Goal: Task Accomplishment & Management: Use online tool/utility

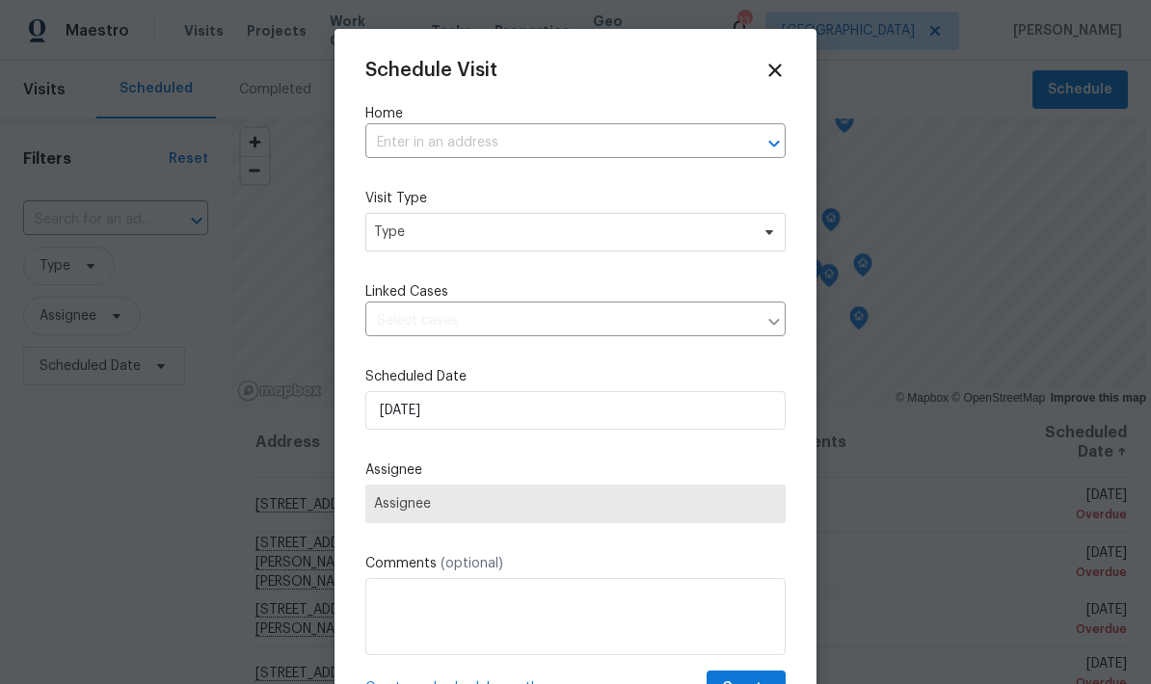
click at [396, 144] on input "text" at bounding box center [548, 143] width 366 height 30
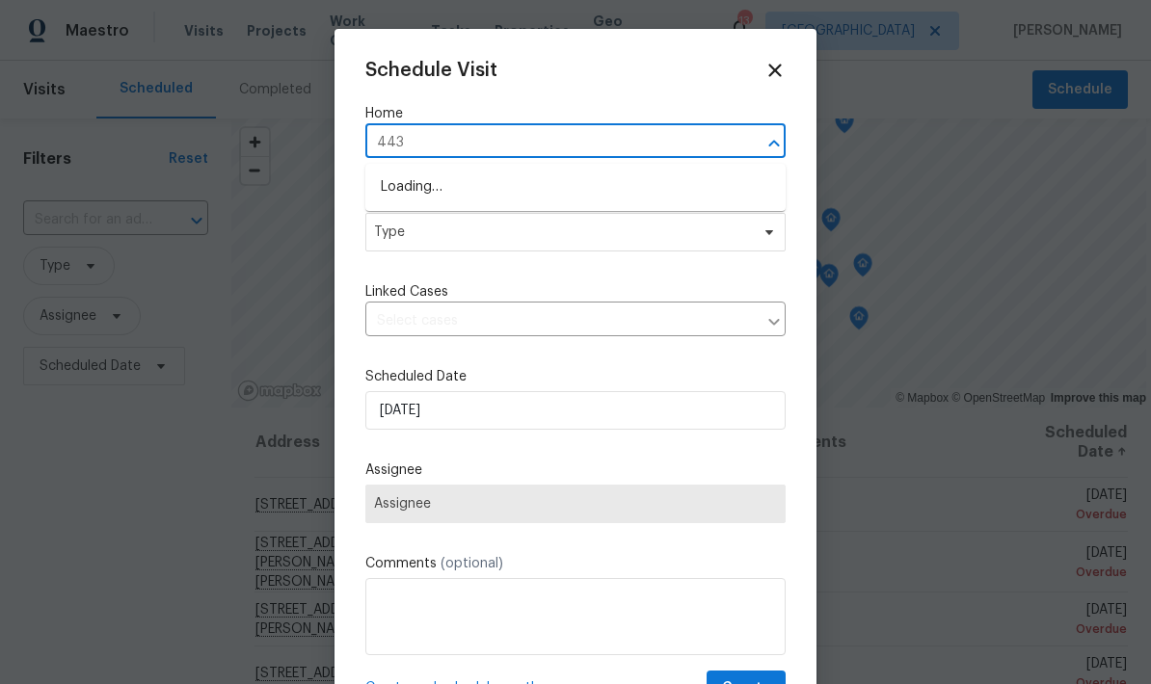
type input "4430"
click at [410, 185] on li "[STREET_ADDRESS][PERSON_NAME][PERSON_NAME]" at bounding box center [575, 188] width 420 height 33
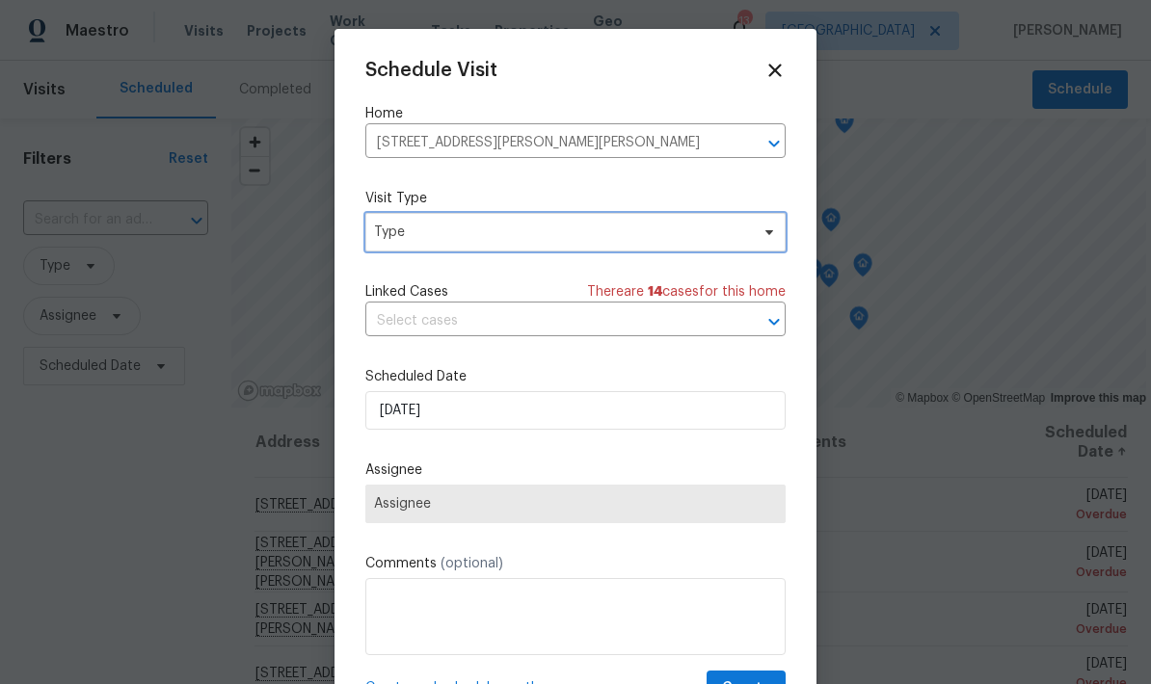
click at [416, 242] on span "Type" at bounding box center [561, 232] width 375 height 19
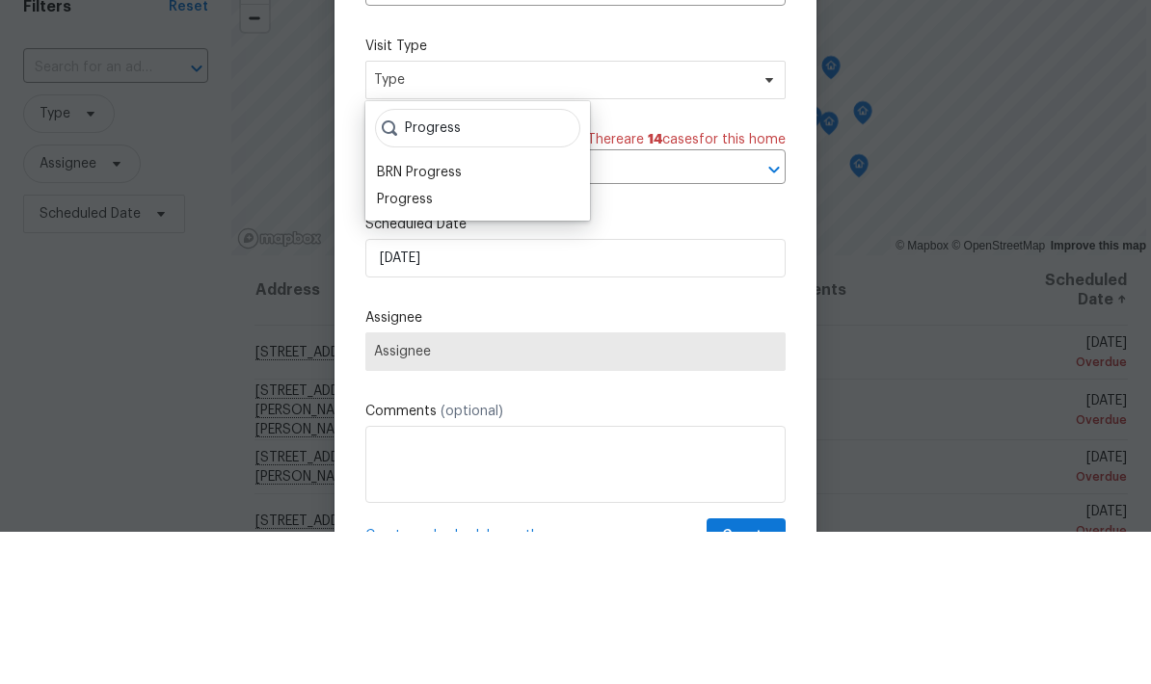
type input "Progress"
click at [404, 342] on div "Progress" at bounding box center [405, 351] width 56 height 19
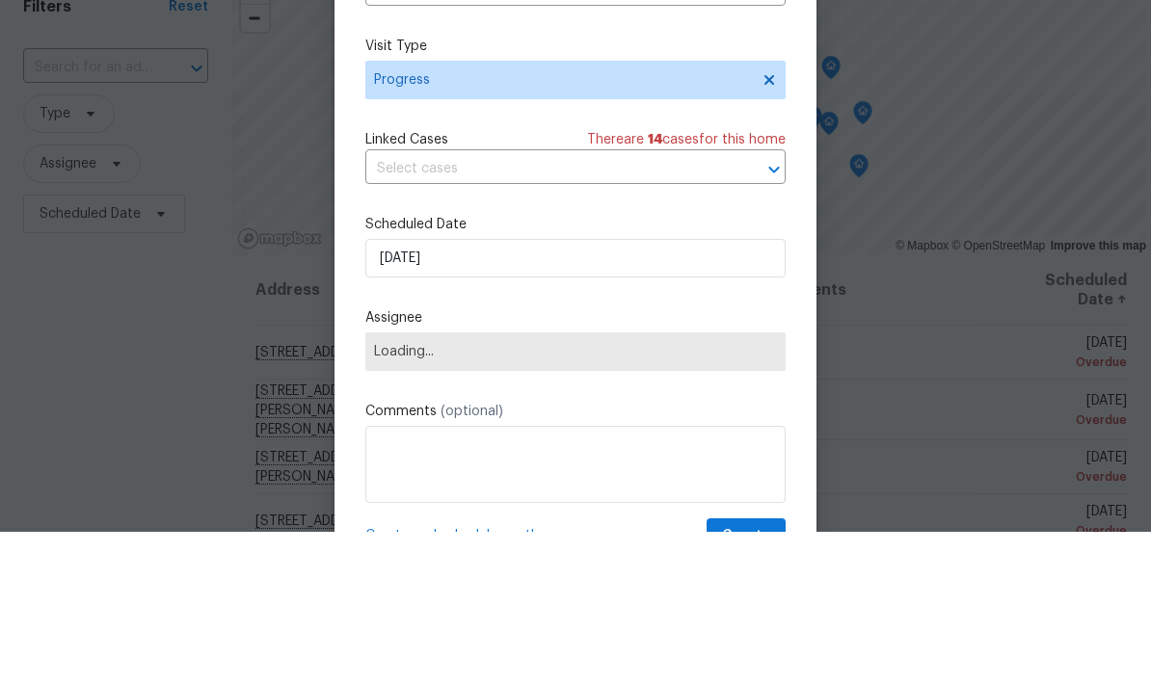
scroll to position [77, 0]
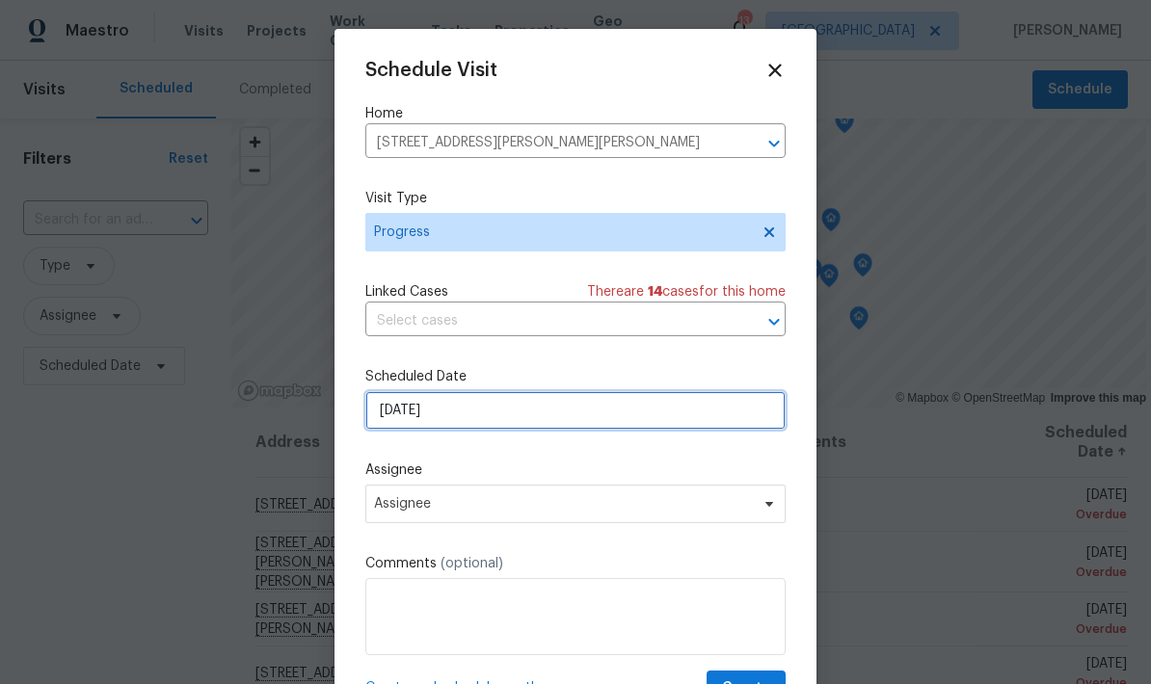
click at [420, 412] on input "[DATE]" at bounding box center [575, 410] width 420 height 39
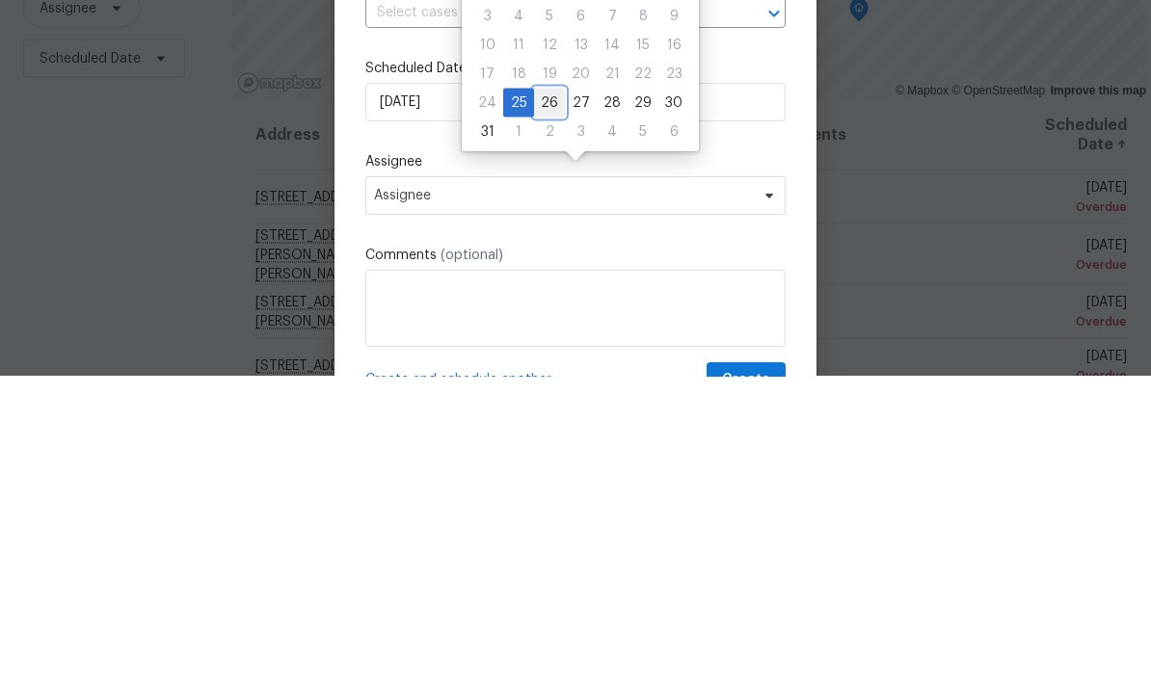
click at [550, 397] on div "26" at bounding box center [549, 410] width 31 height 27
type input "[DATE]"
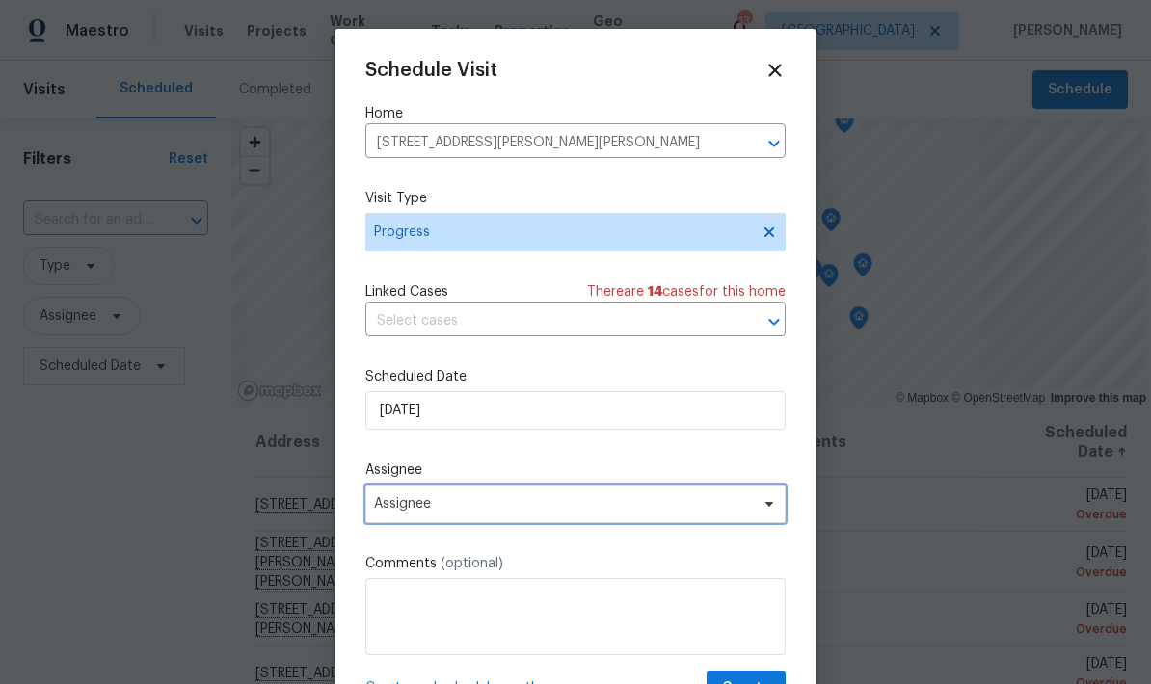
click at [469, 512] on span "Assignee" at bounding box center [563, 503] width 378 height 15
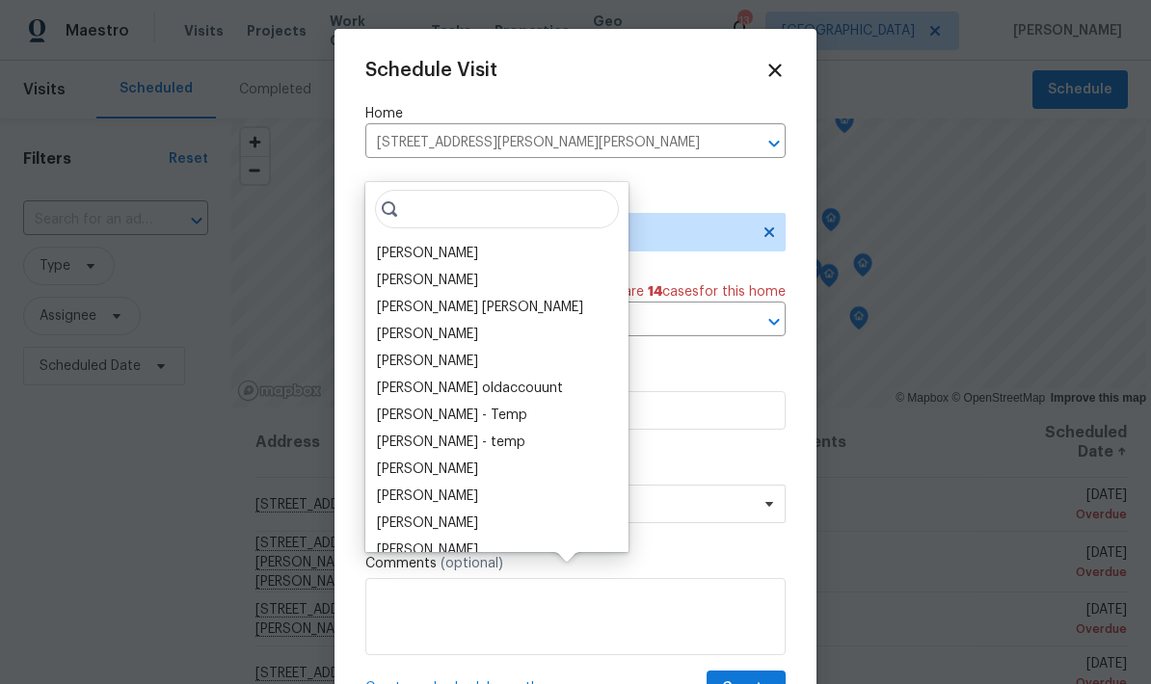
click at [395, 244] on div "[PERSON_NAME]" at bounding box center [427, 253] width 101 height 19
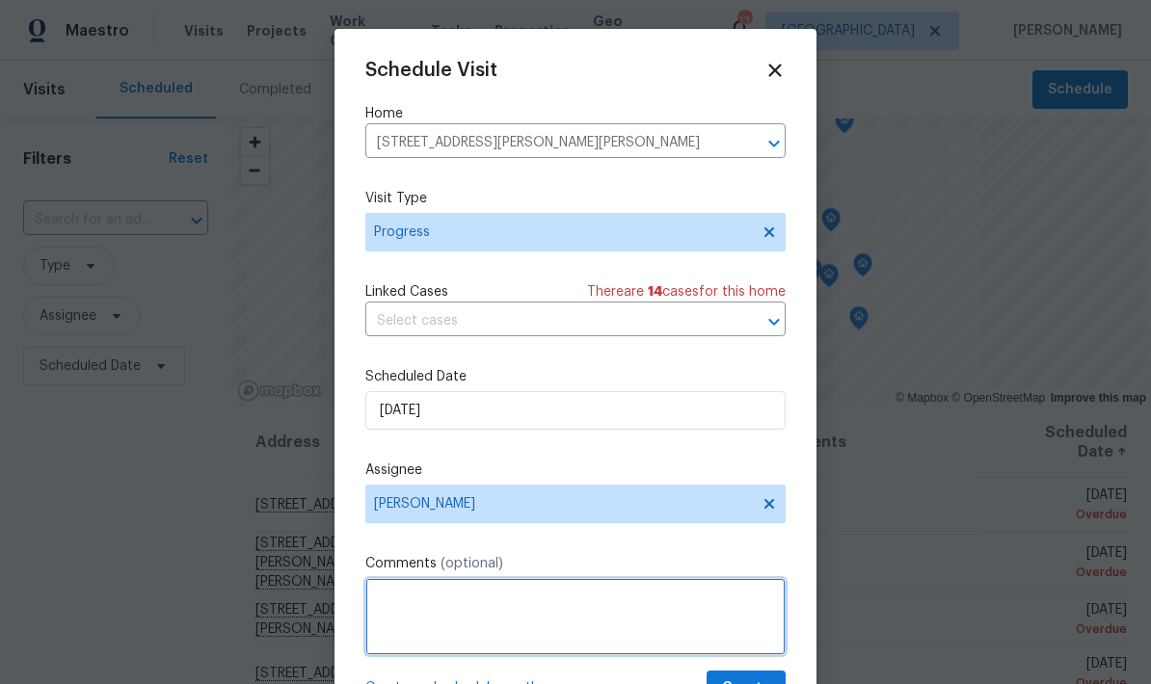
click at [394, 601] on textarea at bounding box center [575, 616] width 420 height 77
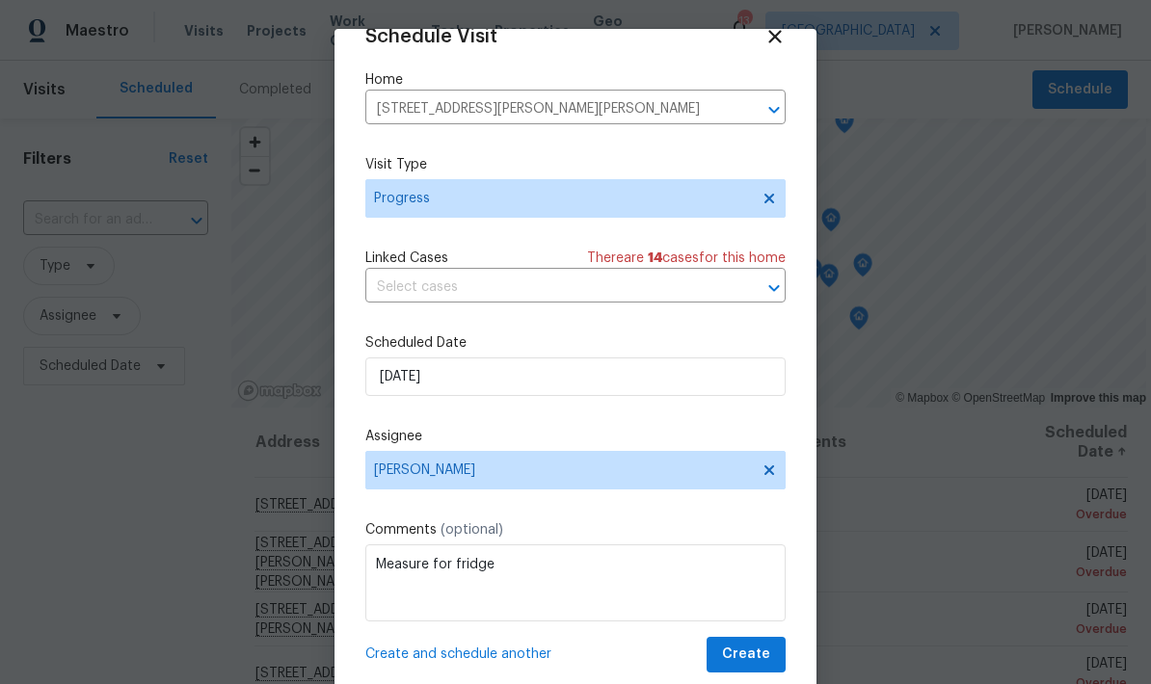
scroll to position [38, 0]
type textarea "Measure for fridge"
click at [746, 649] on span "Create" at bounding box center [746, 655] width 48 height 24
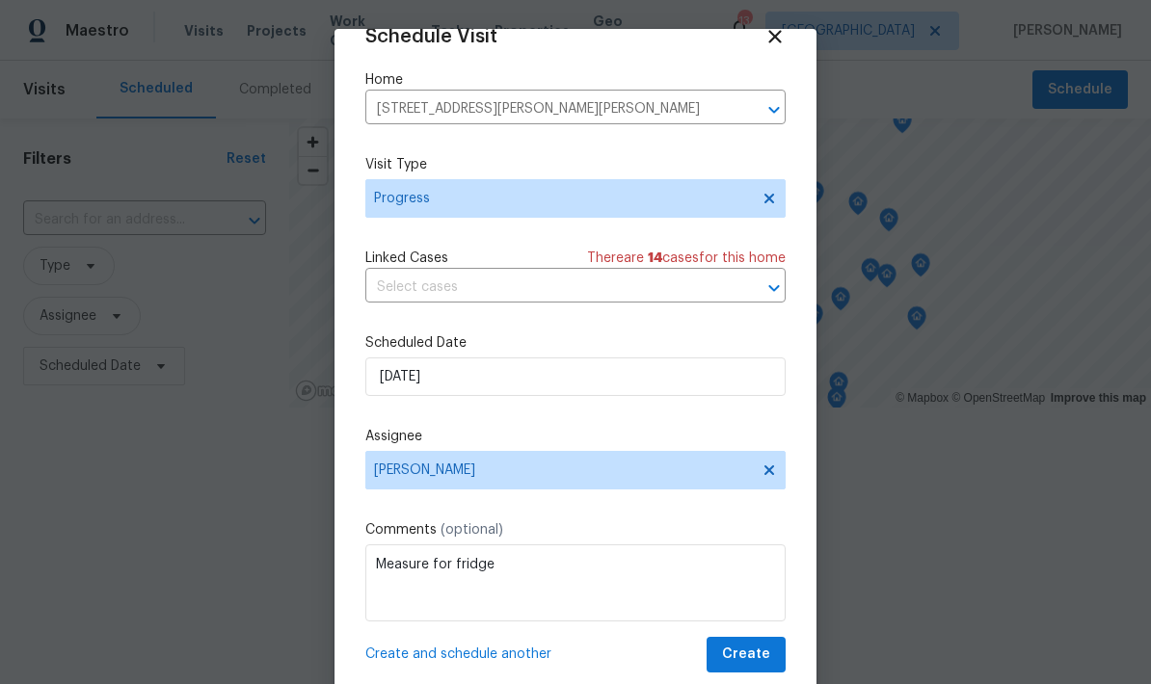
scroll to position [0, 0]
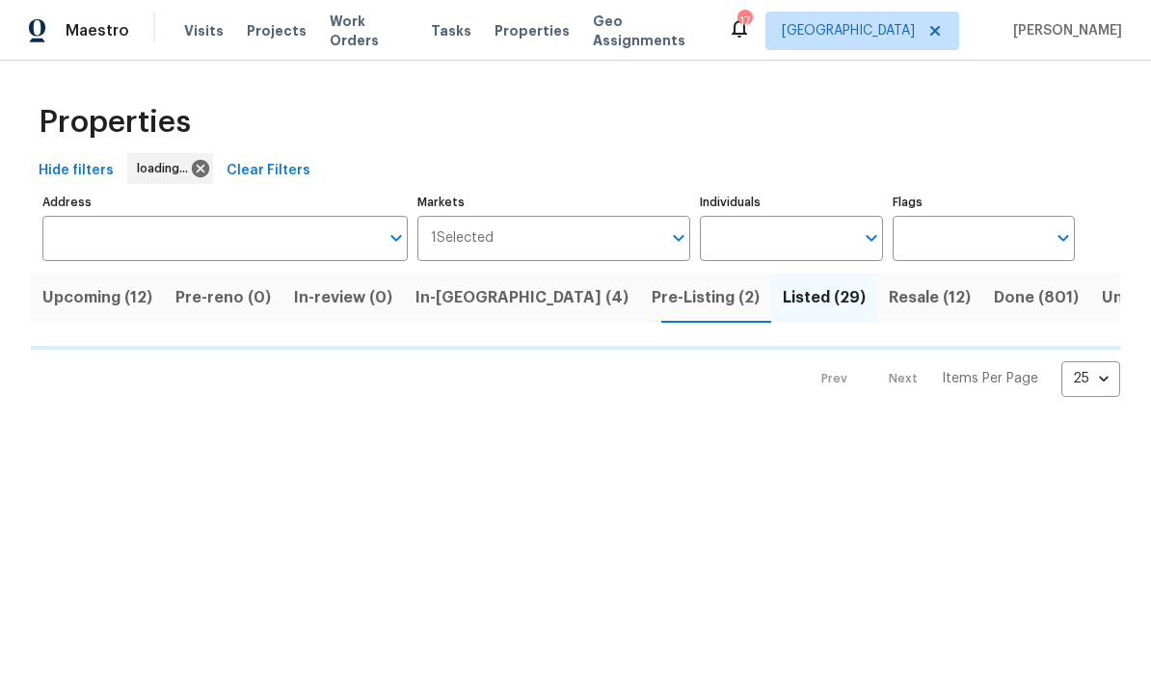
click at [78, 248] on input "Address" at bounding box center [210, 238] width 336 height 45
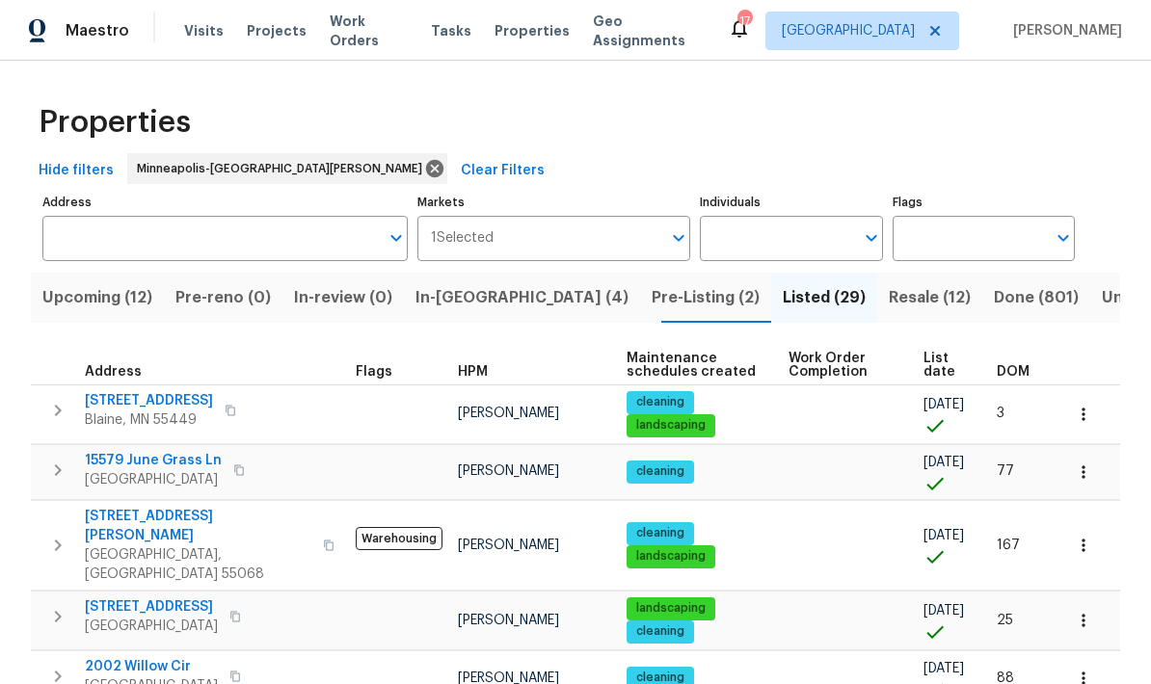
click at [74, 238] on input "text" at bounding box center [210, 238] width 336 height 45
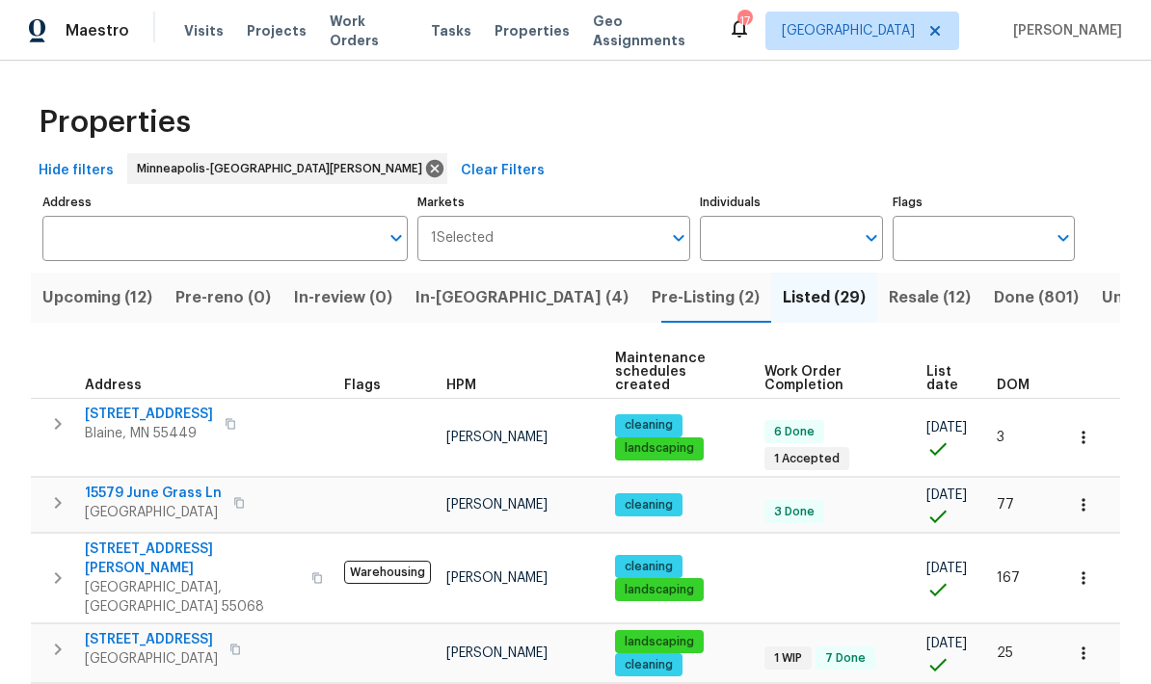
scroll to position [77, 0]
click at [76, 216] on input "Address" at bounding box center [210, 238] width 336 height 45
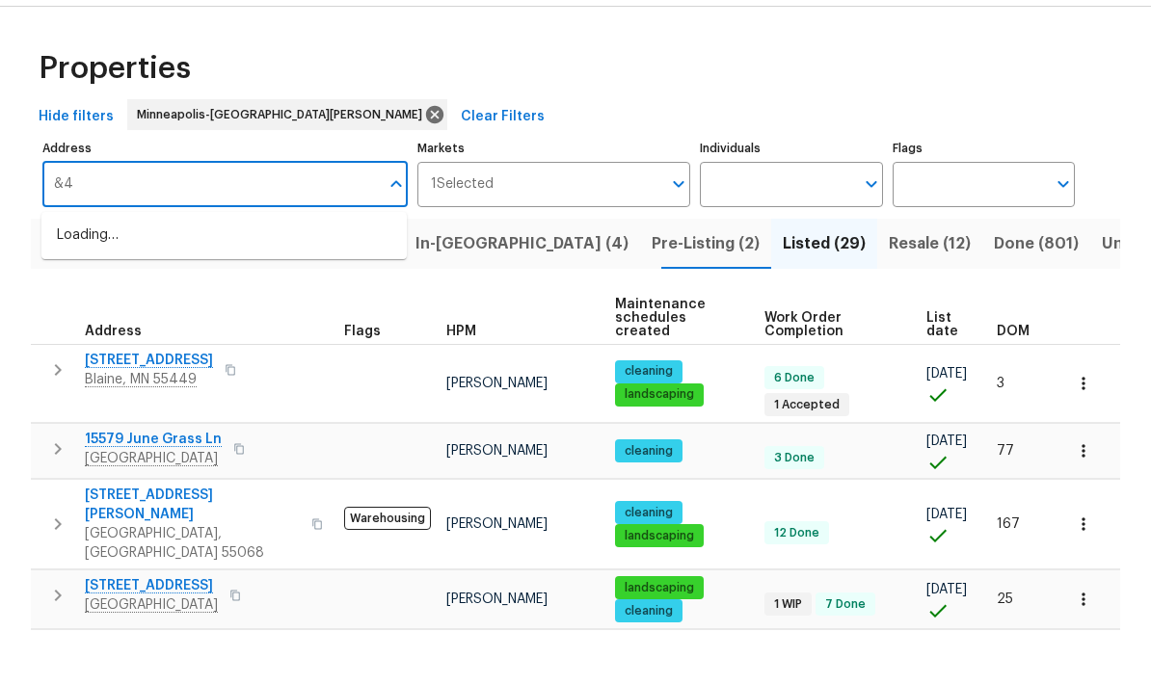
type input "&"
type input "4430 mccoll"
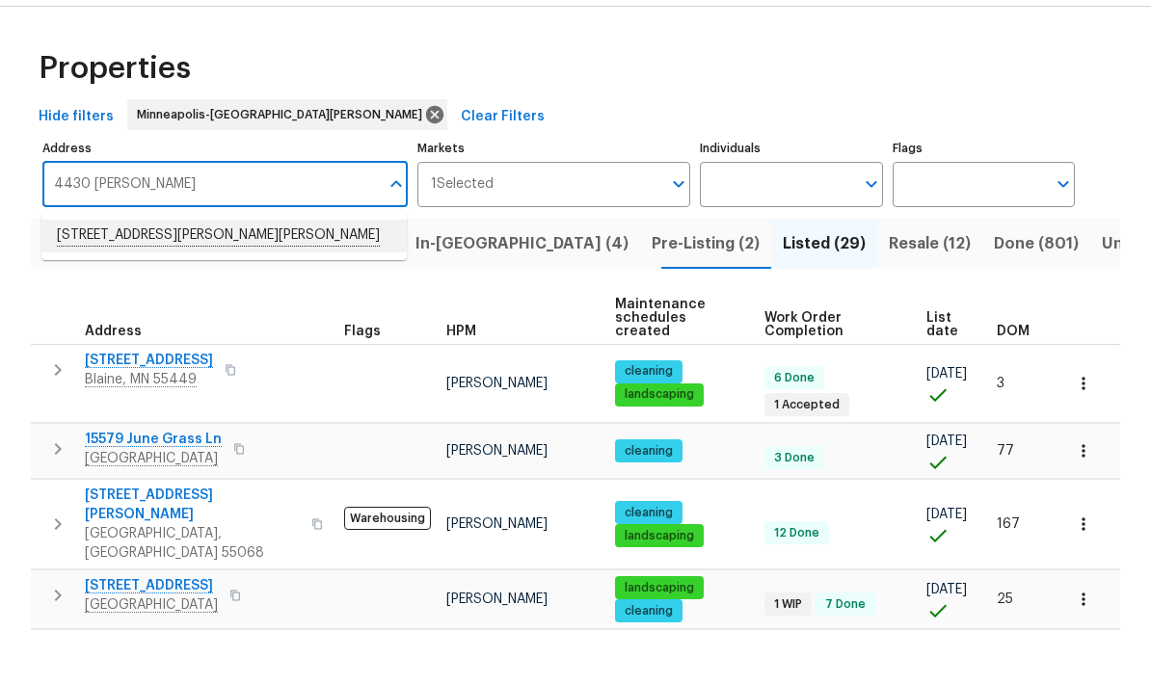
click at [113, 274] on li "4430 McColl Dr Savage MN 55378" at bounding box center [223, 290] width 365 height 33
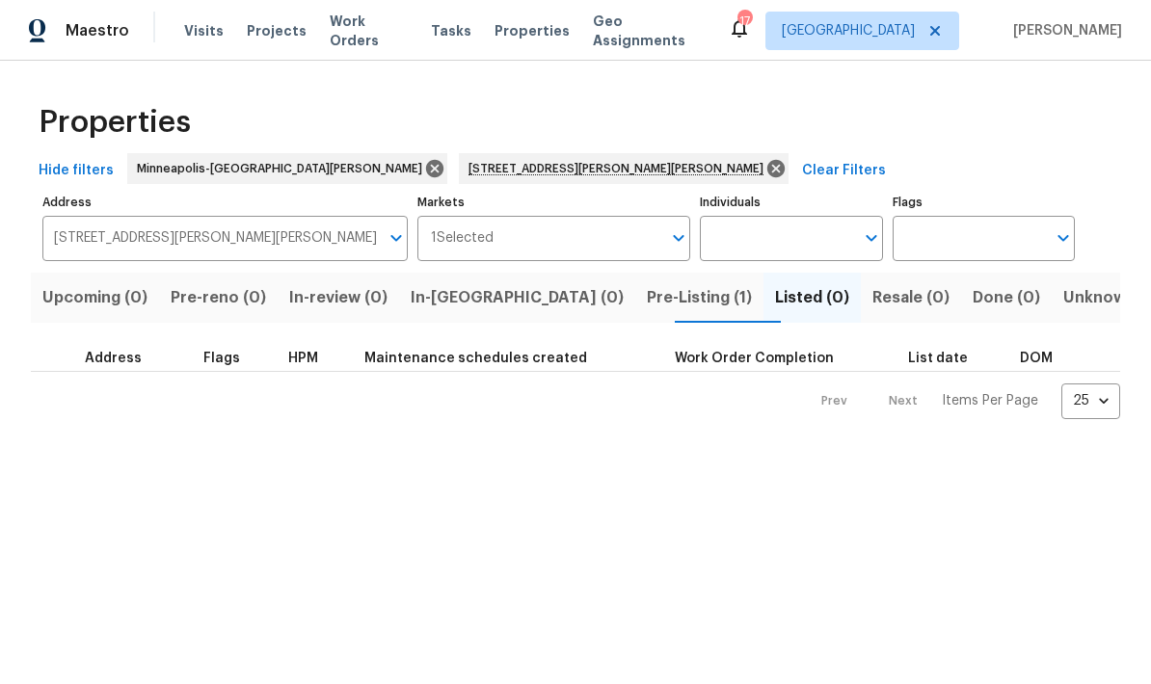
click at [647, 301] on span "Pre-Listing (1)" at bounding box center [699, 297] width 105 height 27
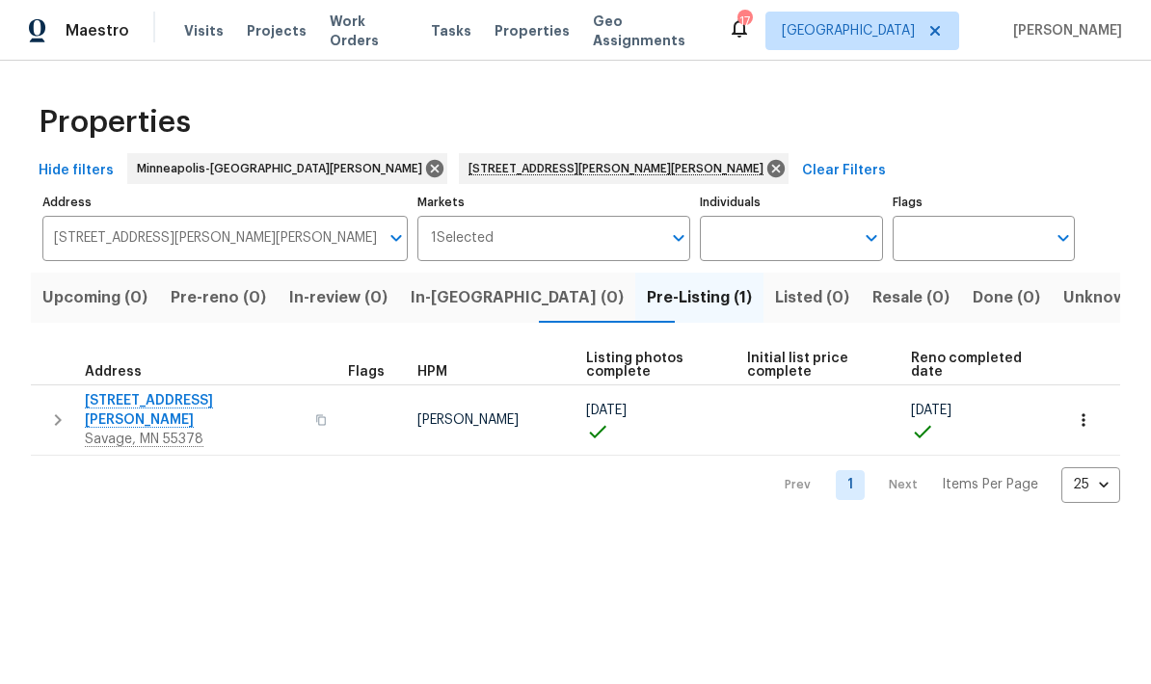
click at [108, 430] on span "Savage, MN 55378" at bounding box center [194, 439] width 219 height 19
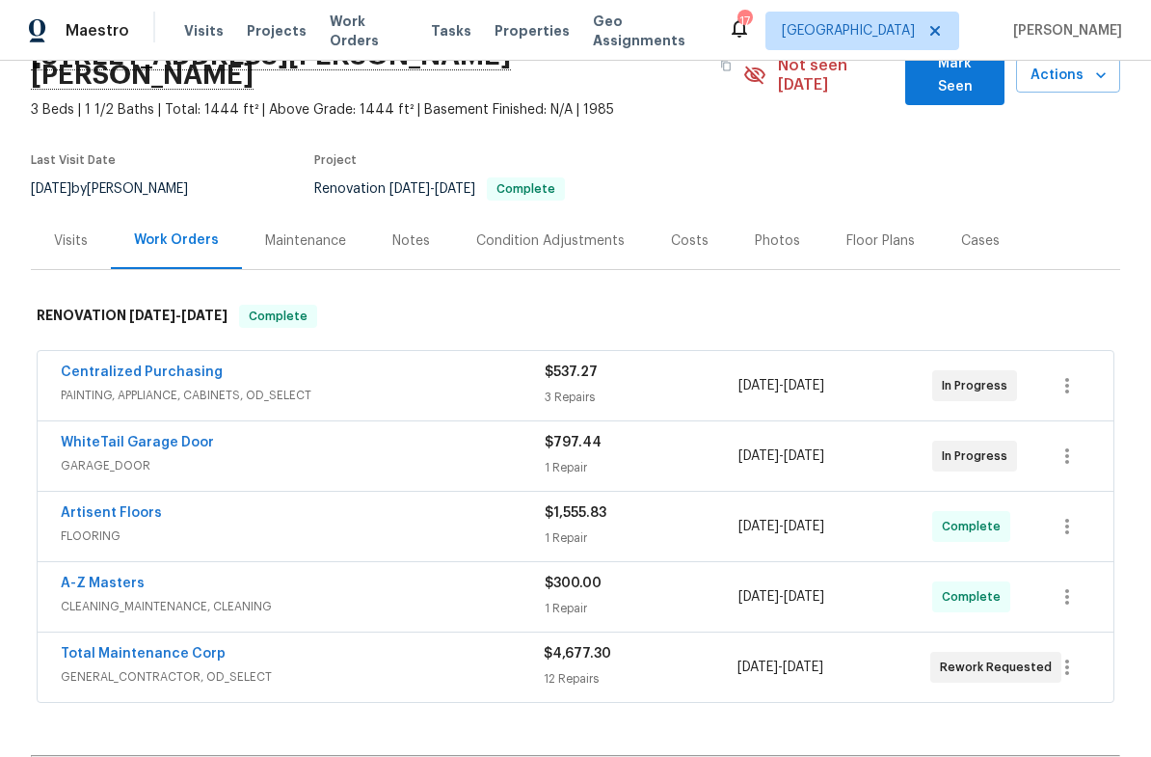
scroll to position [181, 0]
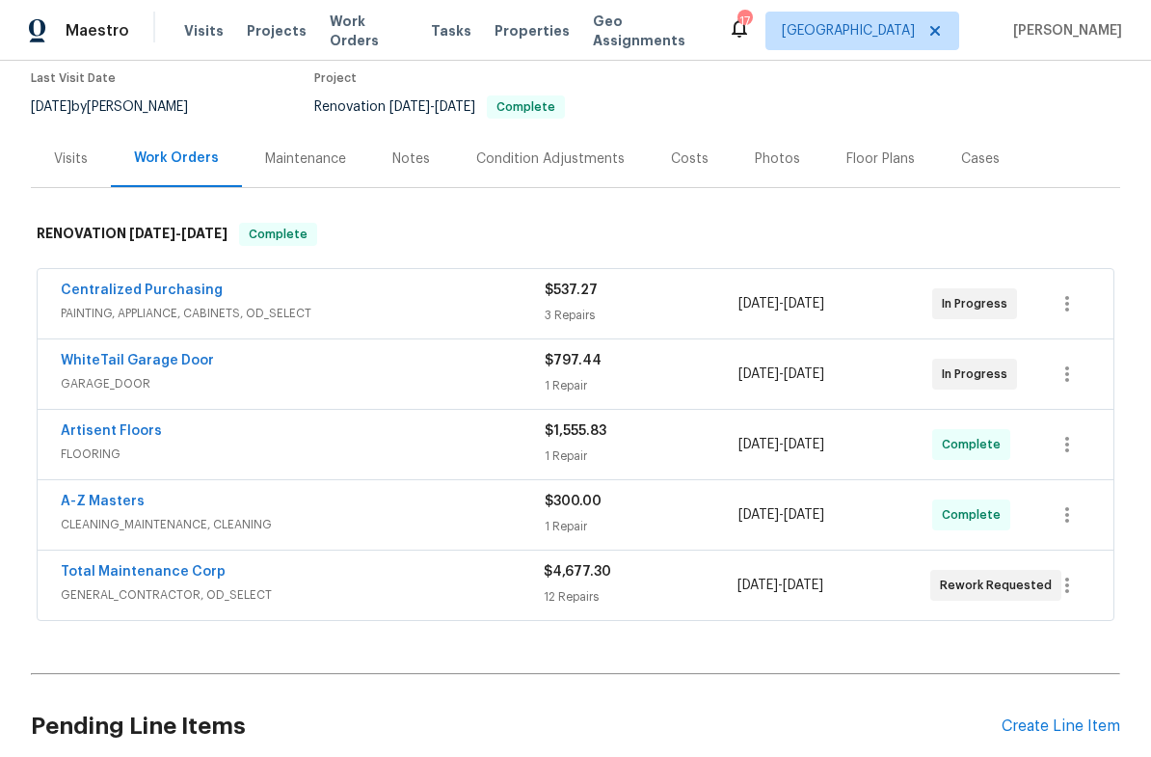
click at [80, 354] on link "WhiteTail Garage Door" at bounding box center [137, 360] width 153 height 13
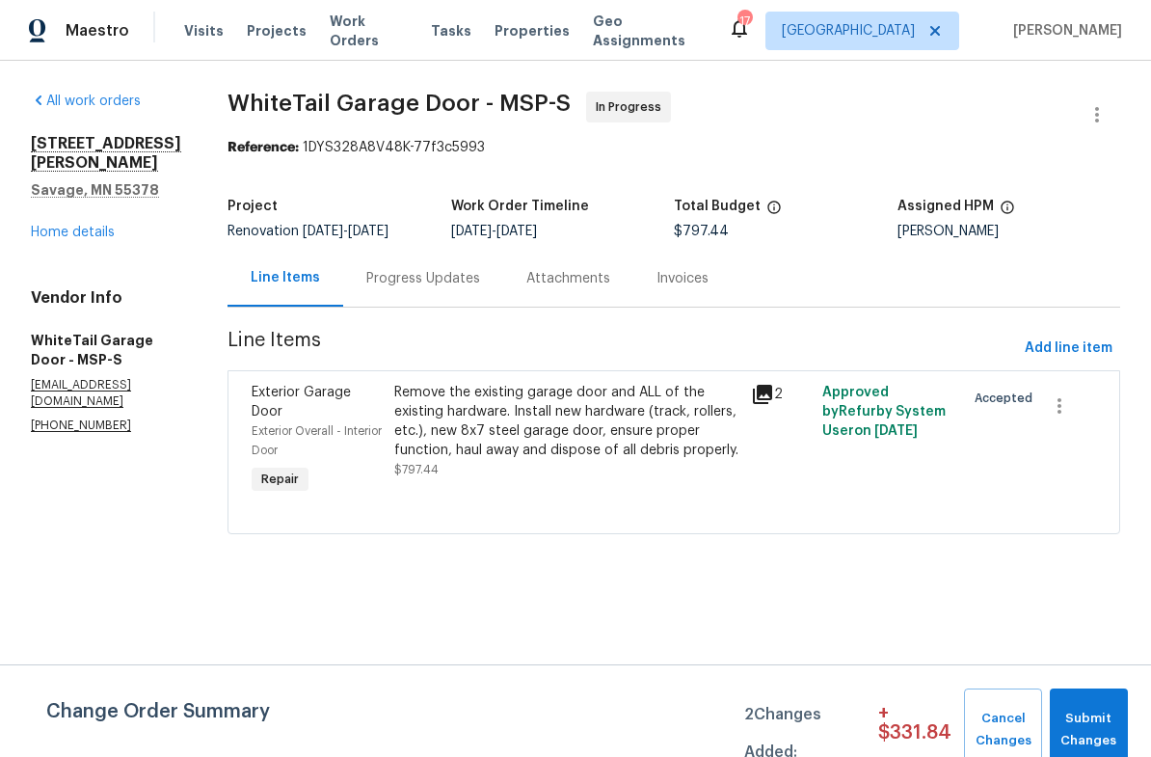
click at [396, 278] on div "Progress Updates" at bounding box center [423, 278] width 114 height 19
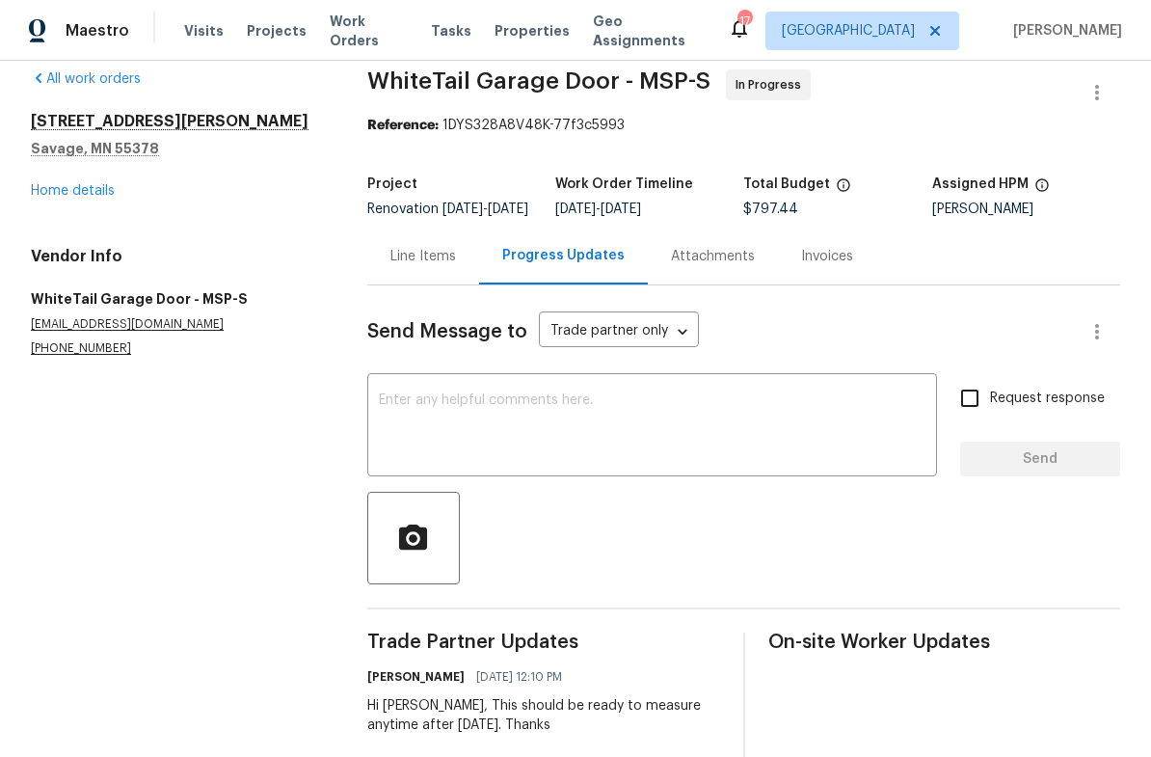
scroll to position [21, 0]
click at [419, 281] on div "Line Items" at bounding box center [423, 256] width 112 height 57
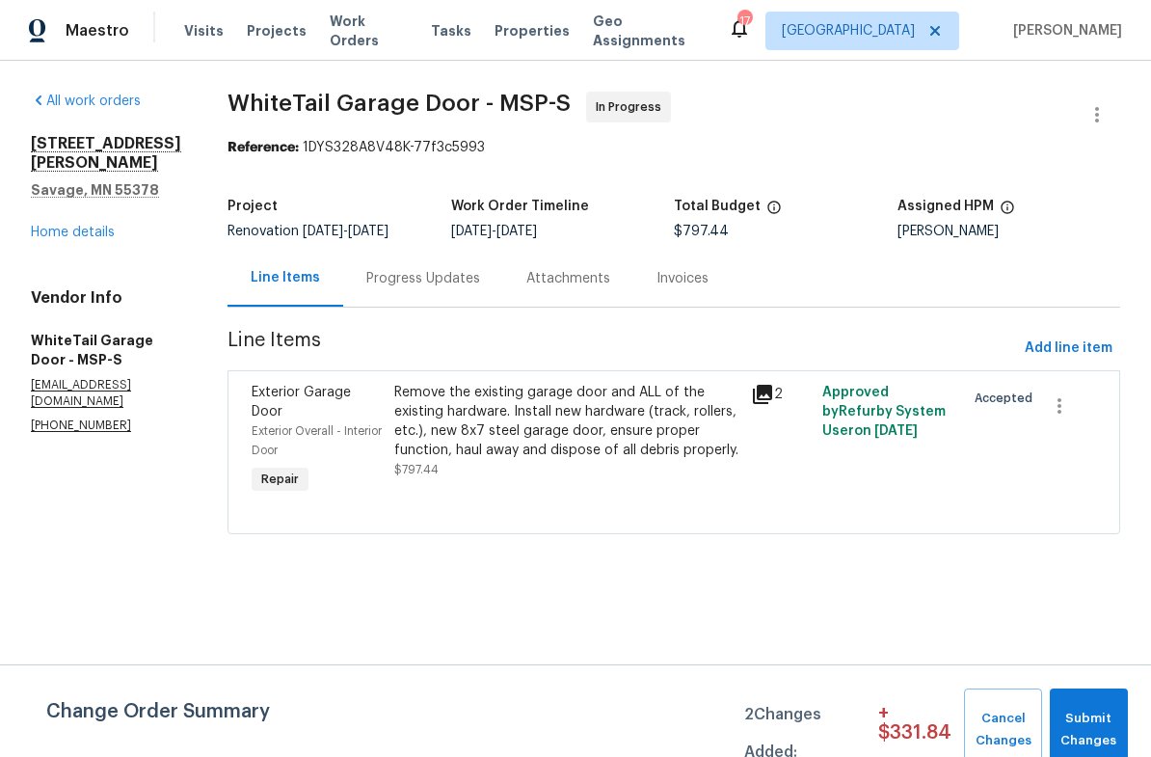
click at [71, 226] on link "Home details" at bounding box center [73, 232] width 84 height 13
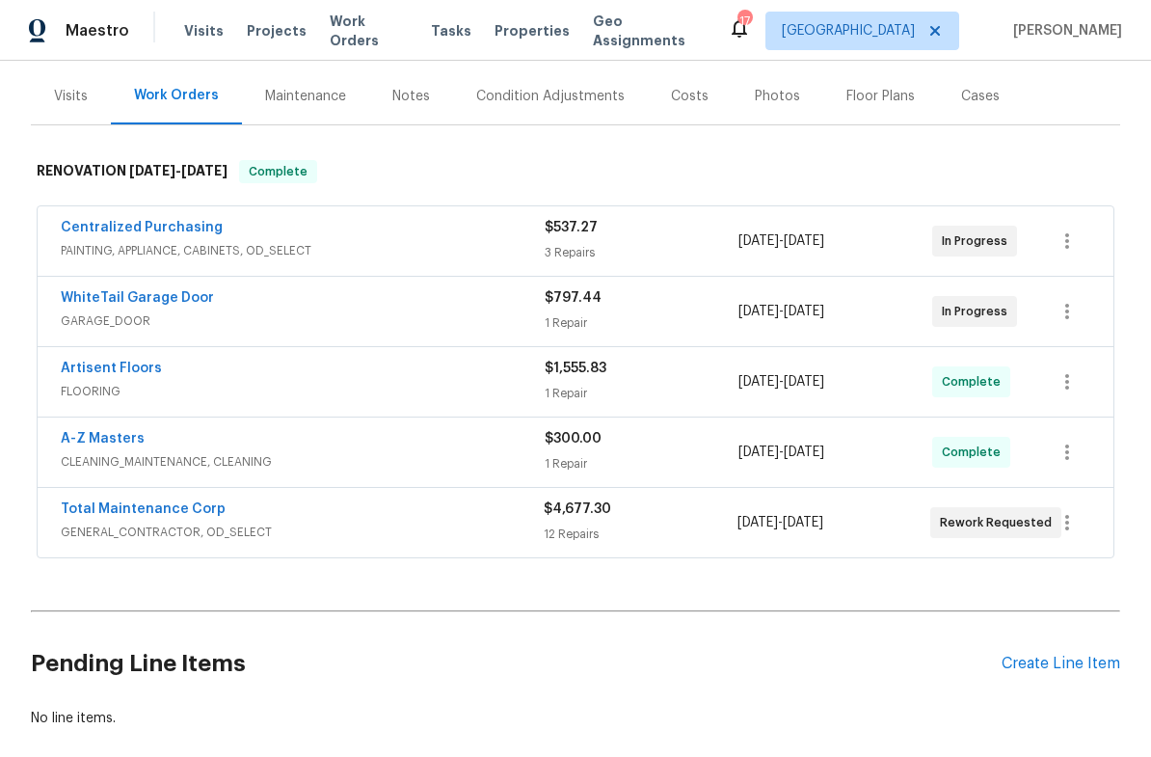
scroll to position [247, 0]
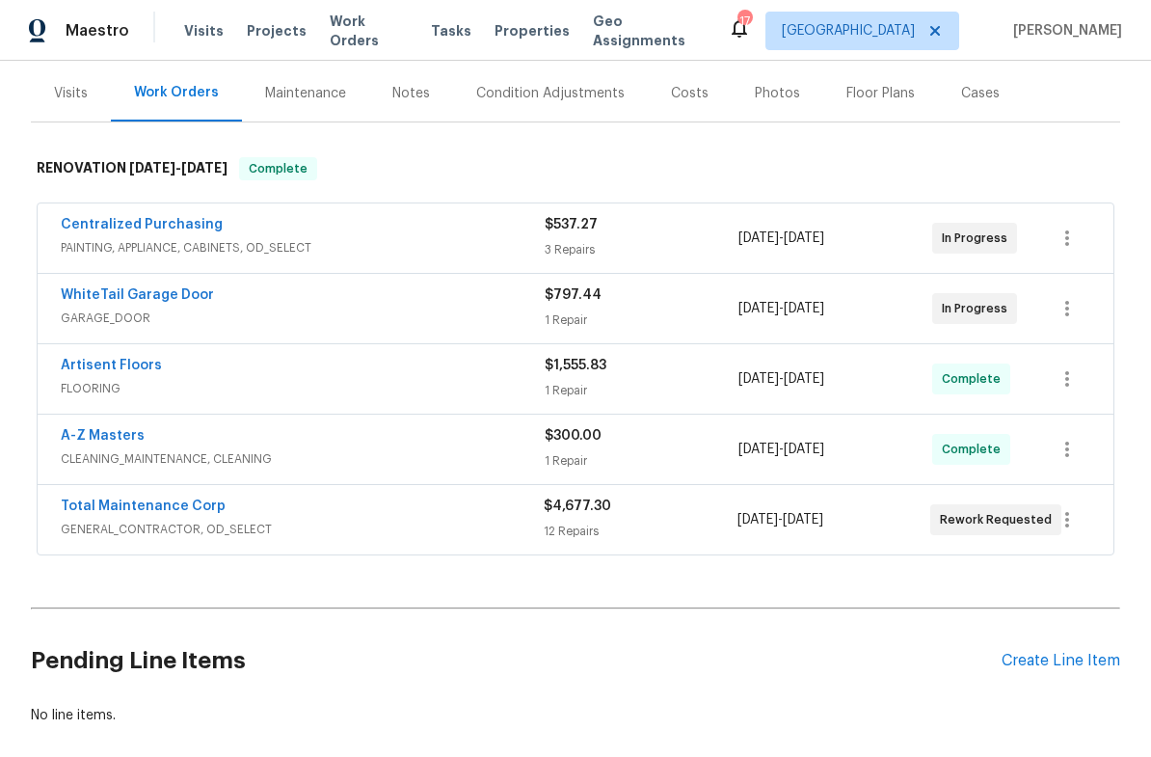
click at [102, 288] on link "WhiteTail Garage Door" at bounding box center [137, 294] width 153 height 13
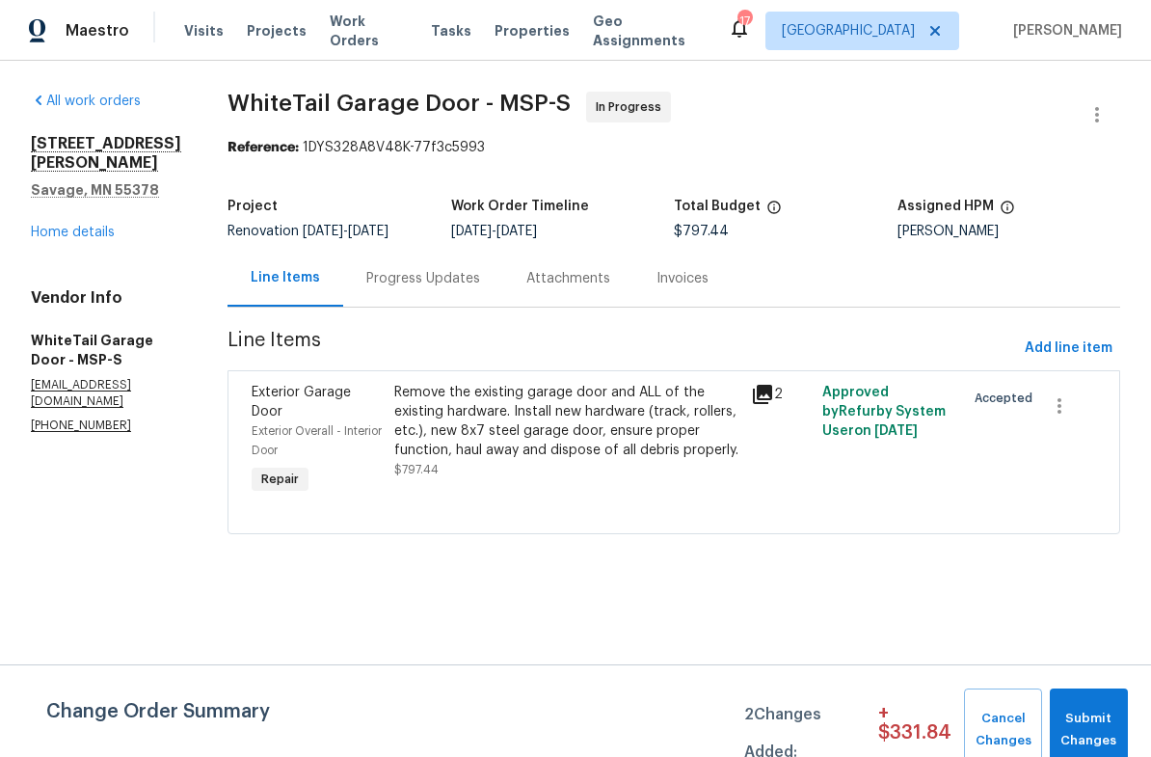
click at [389, 280] on div "Progress Updates" at bounding box center [423, 278] width 114 height 19
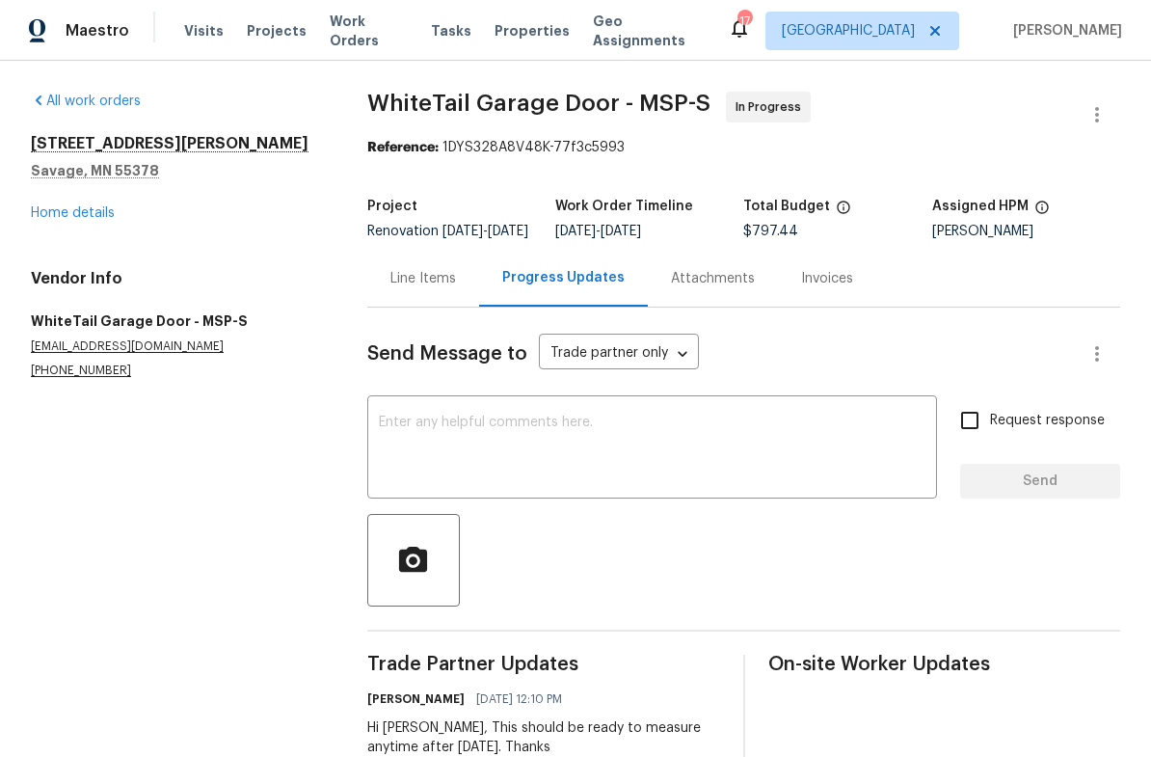
click at [407, 288] on div "Line Items" at bounding box center [423, 278] width 66 height 19
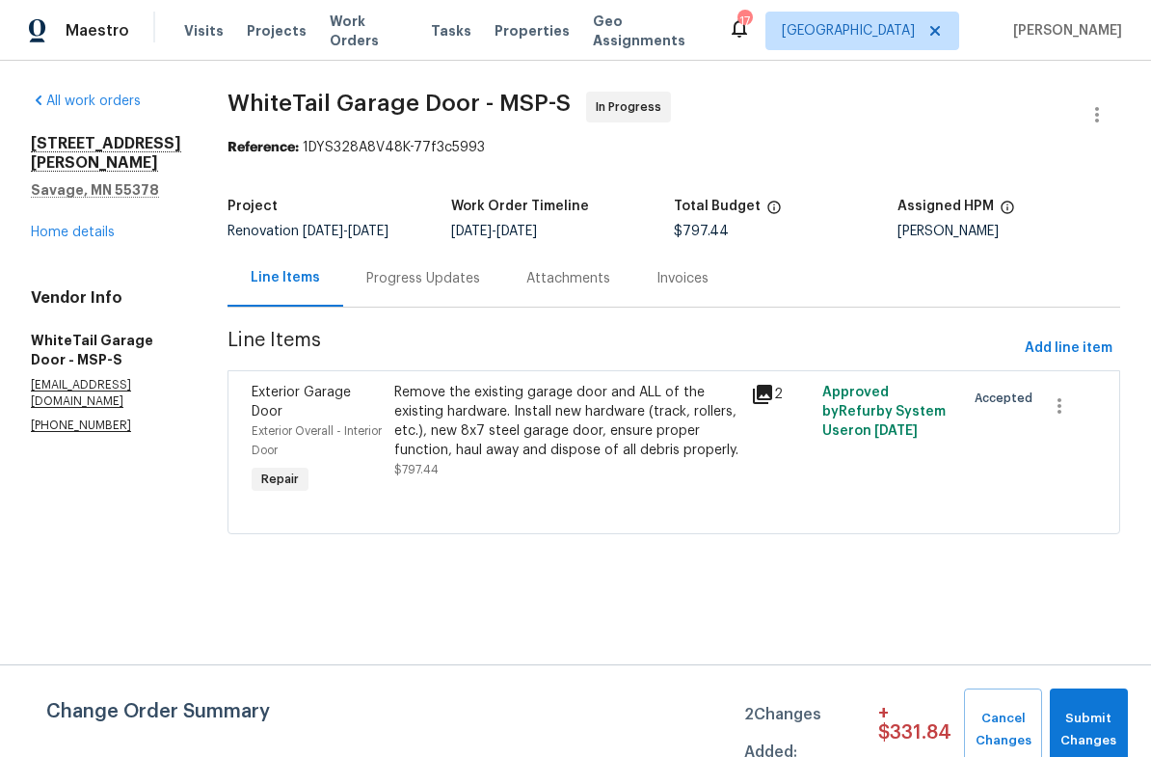
click at [480, 425] on div "Remove the existing garage door and ALL of the existing hardware. Install new h…" at bounding box center [566, 421] width 345 height 77
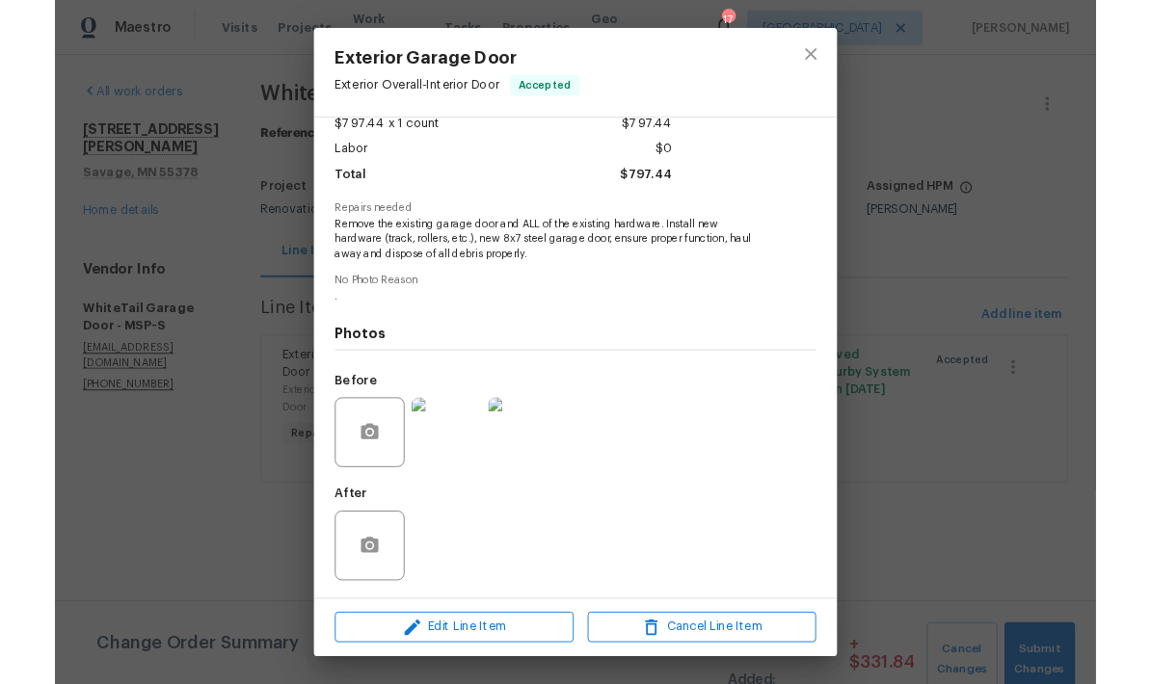
scroll to position [118, 0]
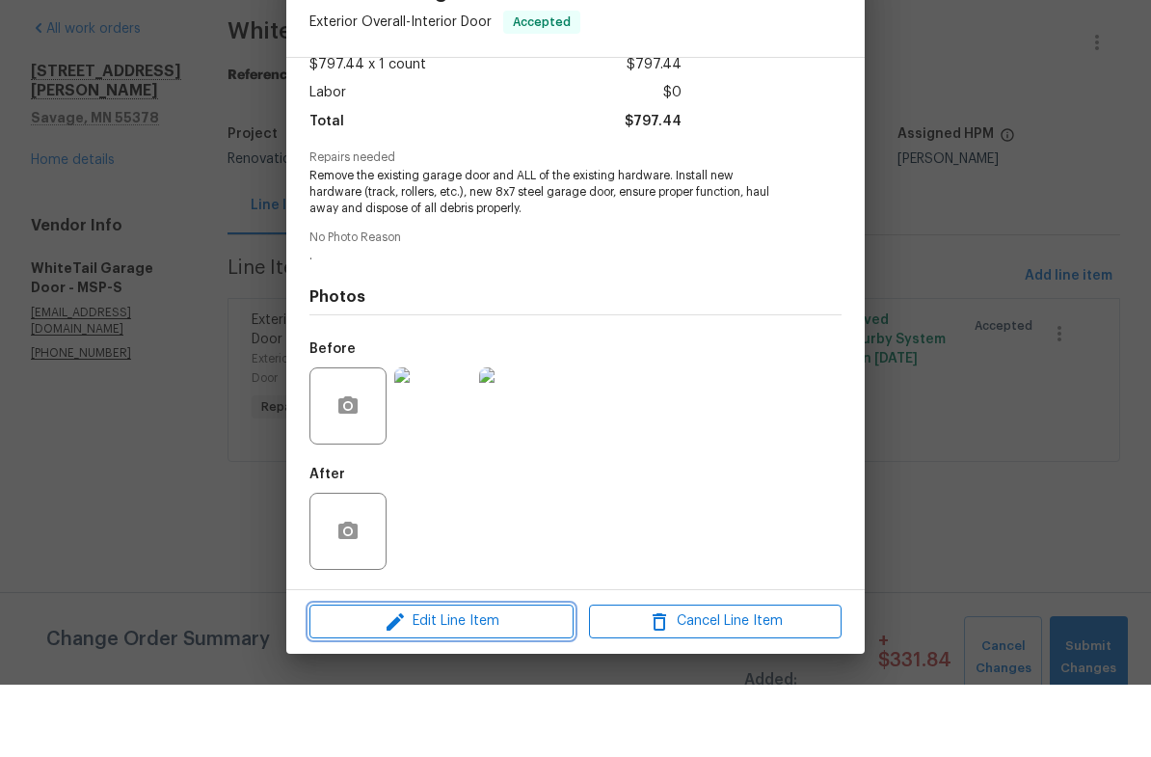
click at [471, 682] on span "Edit Line Item" at bounding box center [441, 694] width 253 height 24
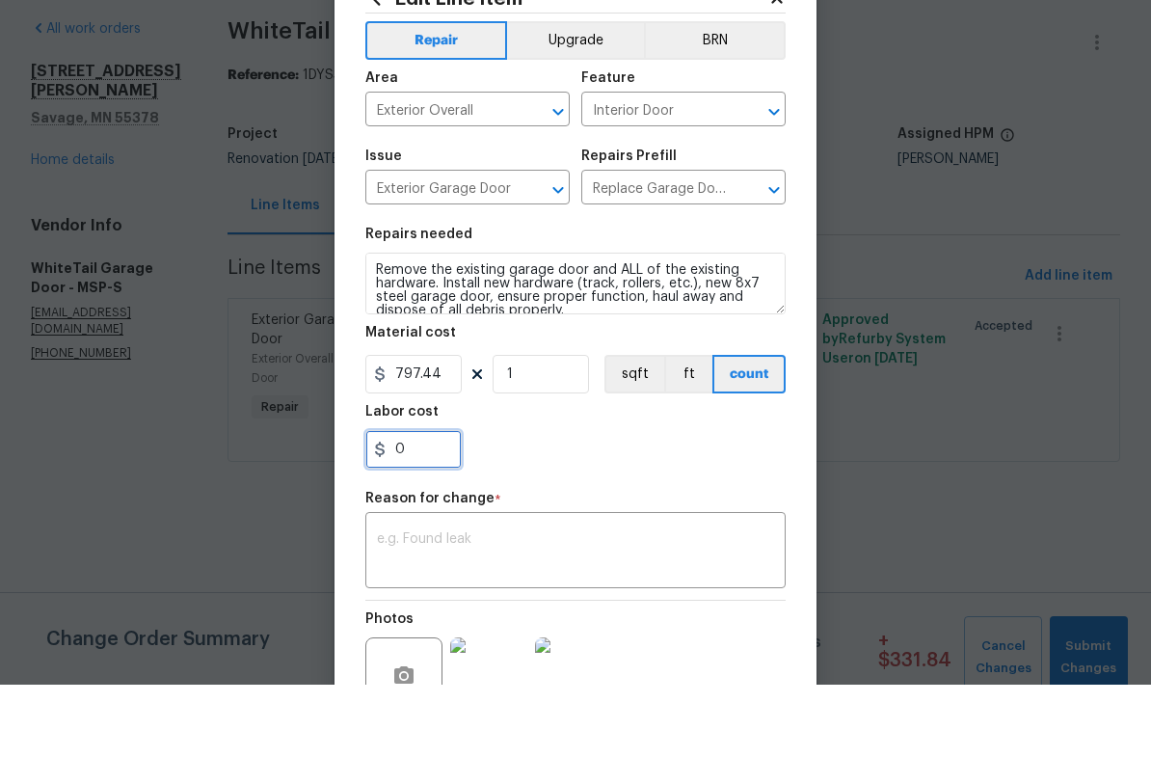
click at [428, 502] on input "0" at bounding box center [413, 521] width 96 height 39
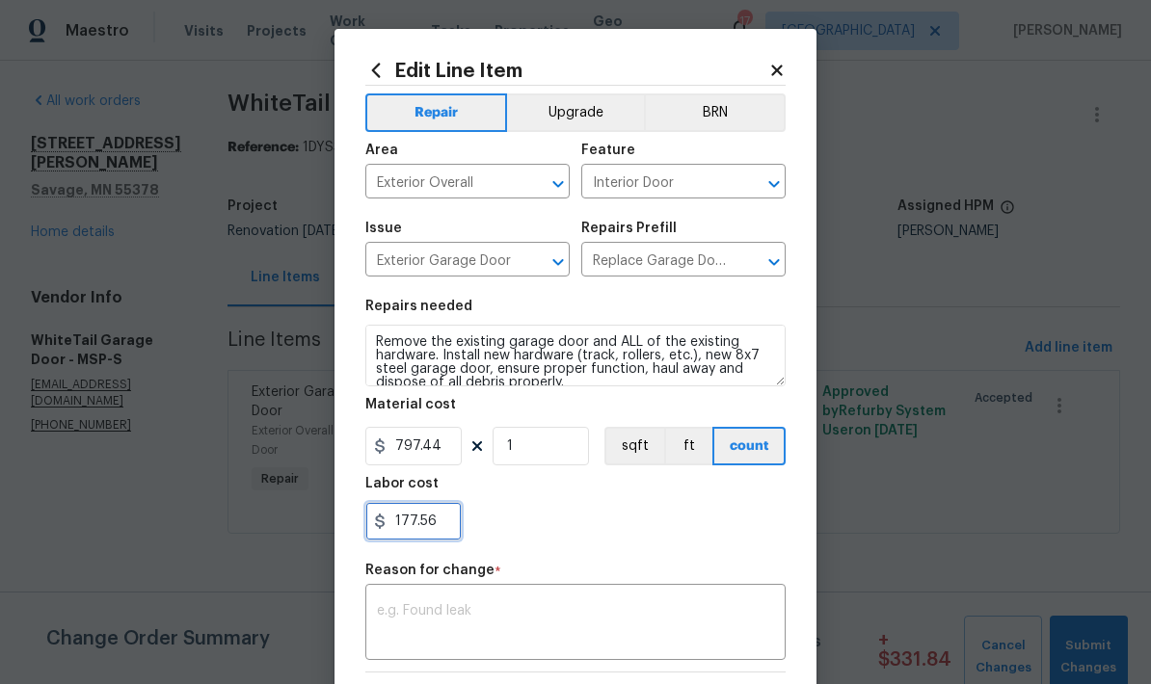
type input "177.56"
click at [389, 598] on div "x ​" at bounding box center [575, 624] width 420 height 71
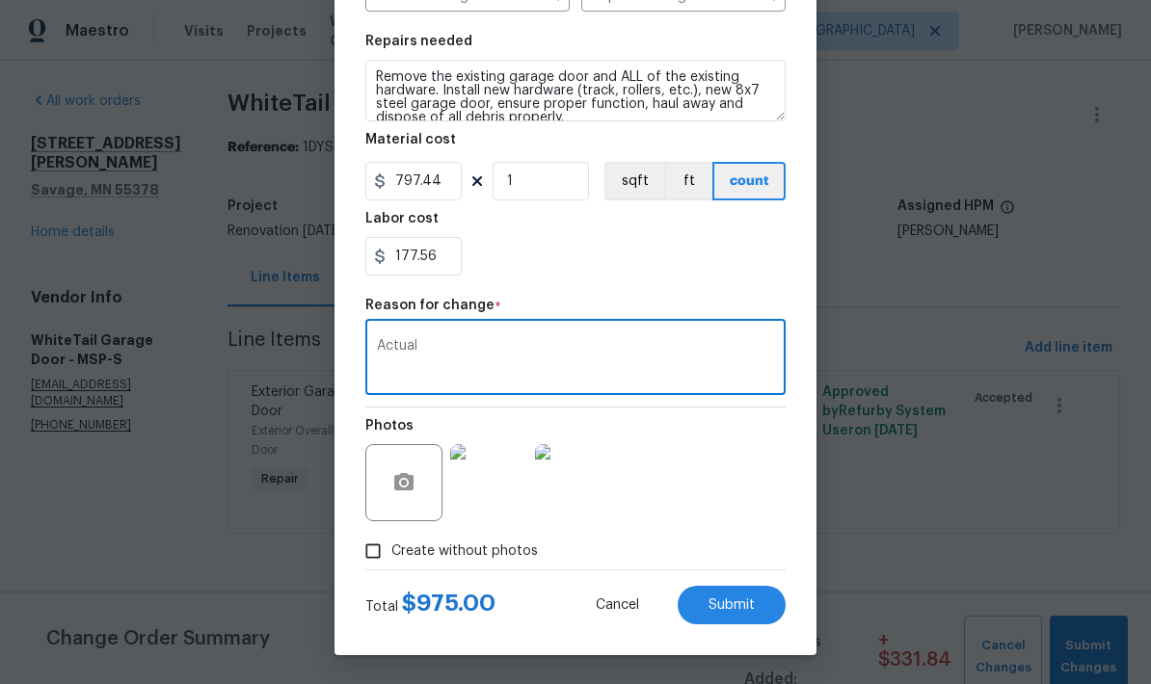
scroll to position [269, 0]
type textarea "Actual"
click at [727, 612] on span "Submit" at bounding box center [732, 606] width 46 height 14
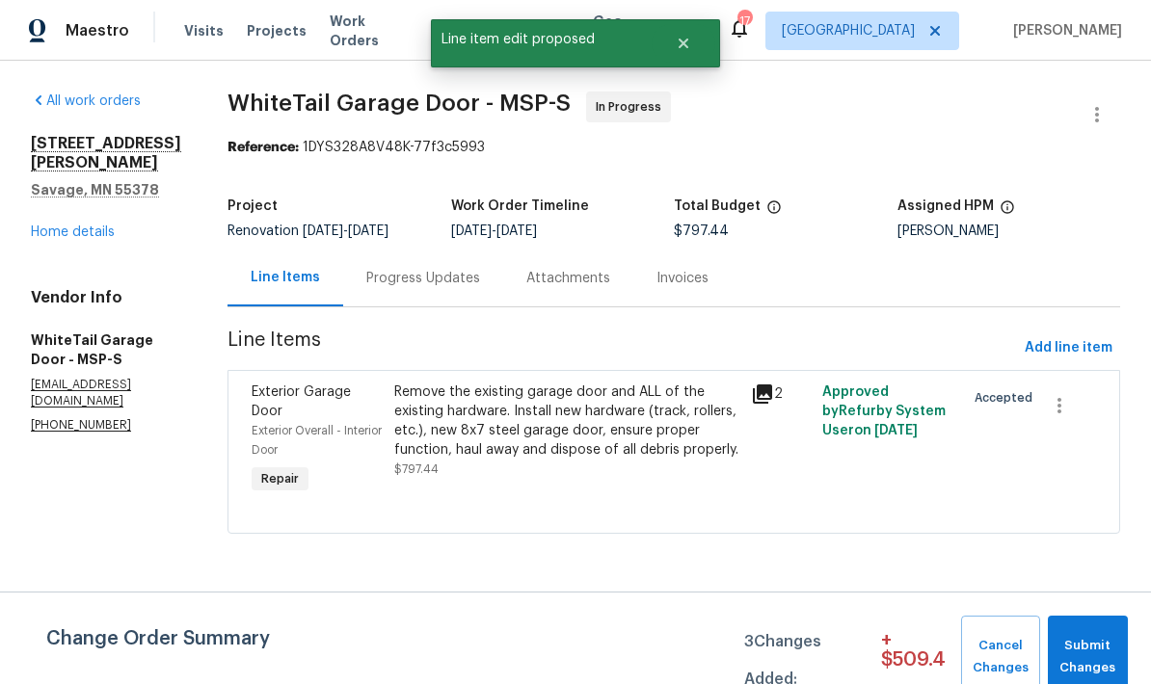
scroll to position [0, 0]
click at [1091, 655] on span "Submit Changes" at bounding box center [1088, 657] width 61 height 44
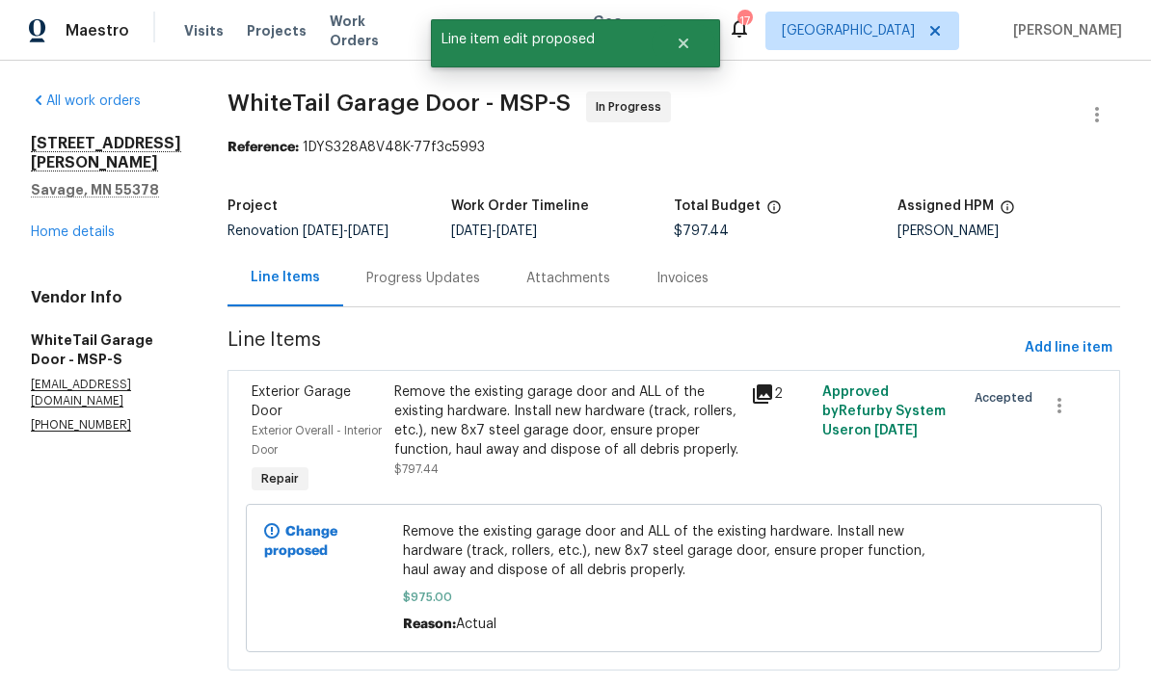
click at [508, 409] on div "Remove the existing garage door and ALL of the existing hardware. Install new h…" at bounding box center [566, 421] width 345 height 77
